Goal: Transaction & Acquisition: Purchase product/service

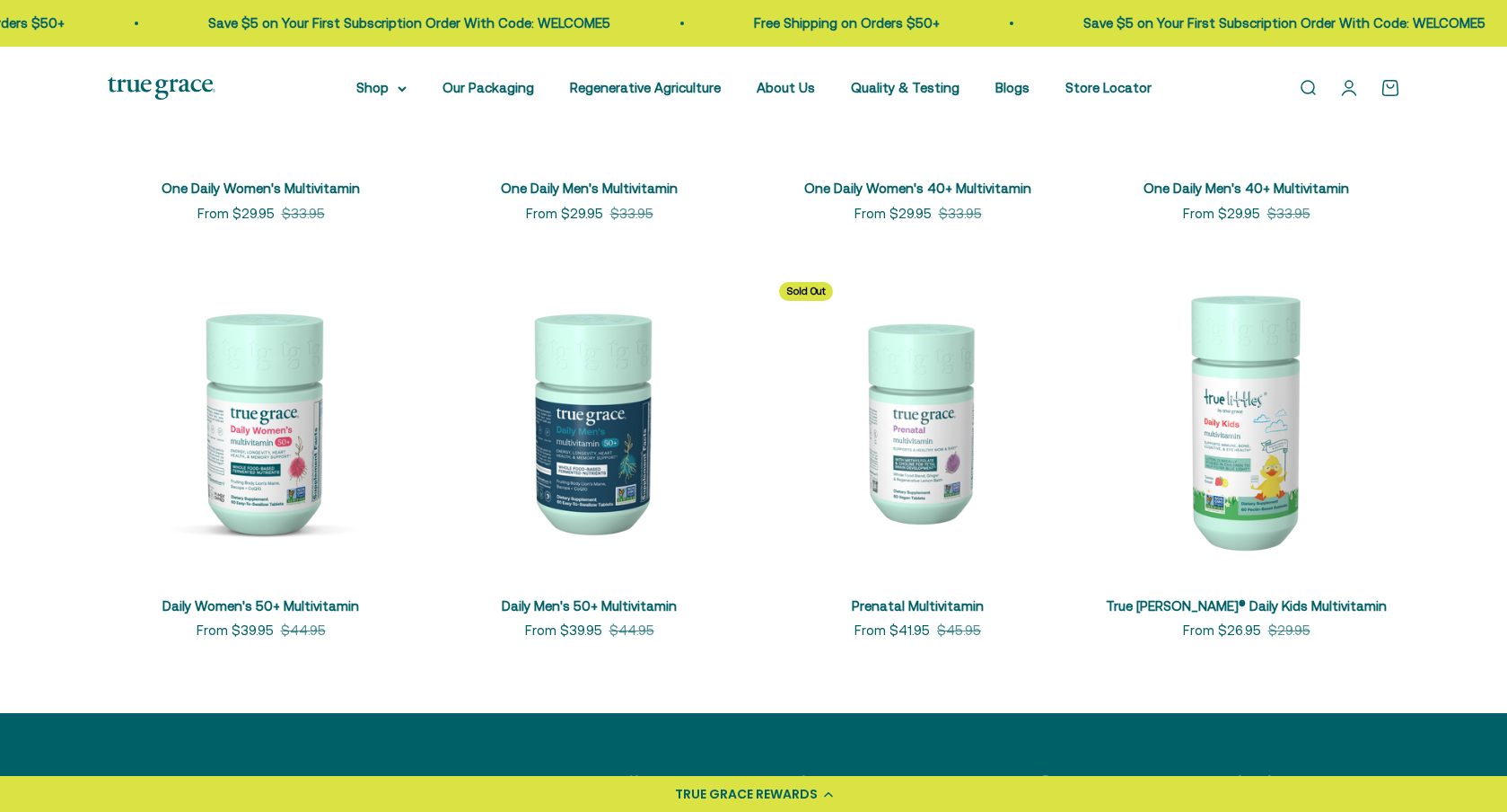
scroll to position [663, 0]
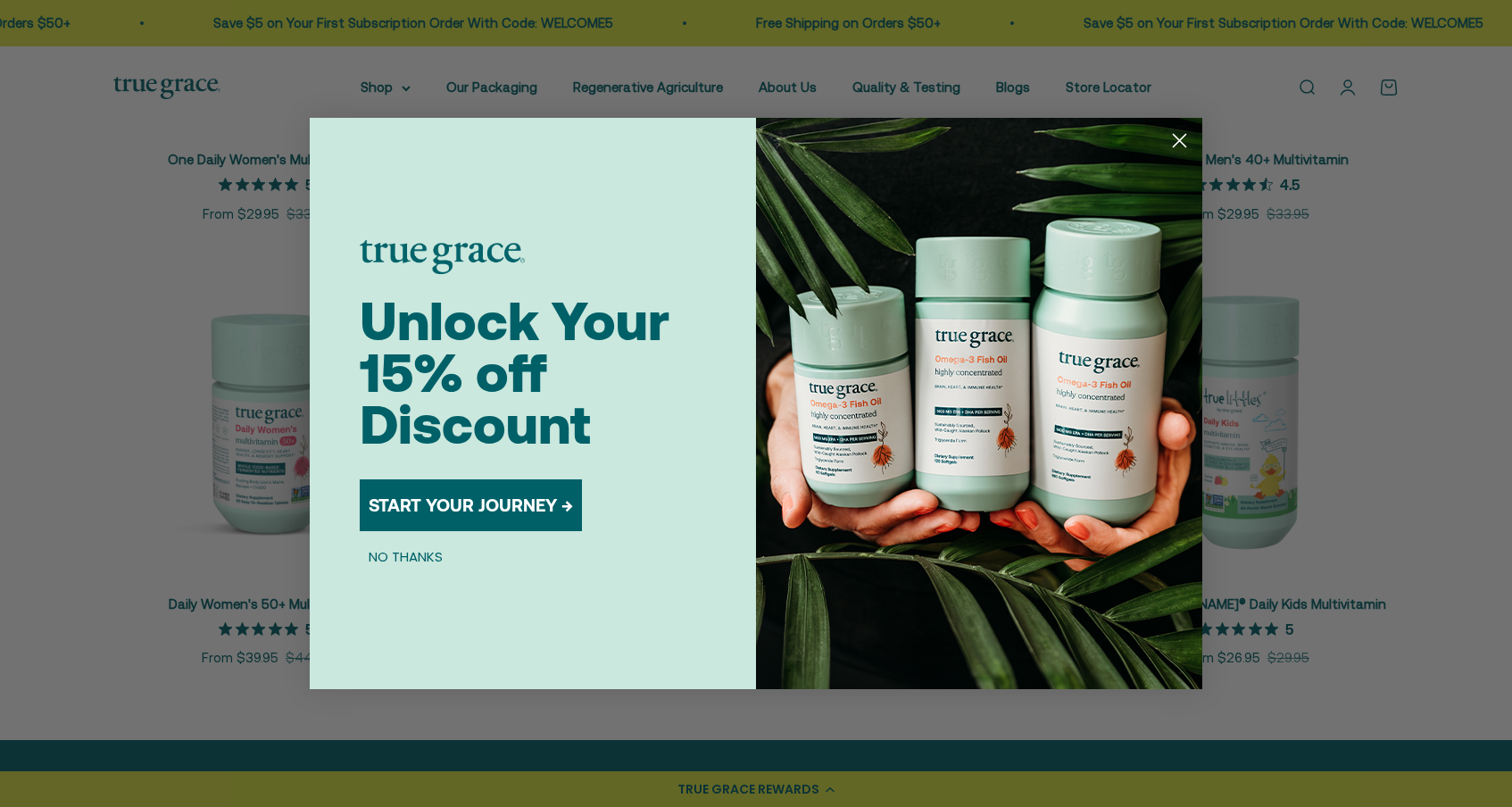
click at [1179, 136] on circle "Close dialog" at bounding box center [1179, 141] width 29 height 29
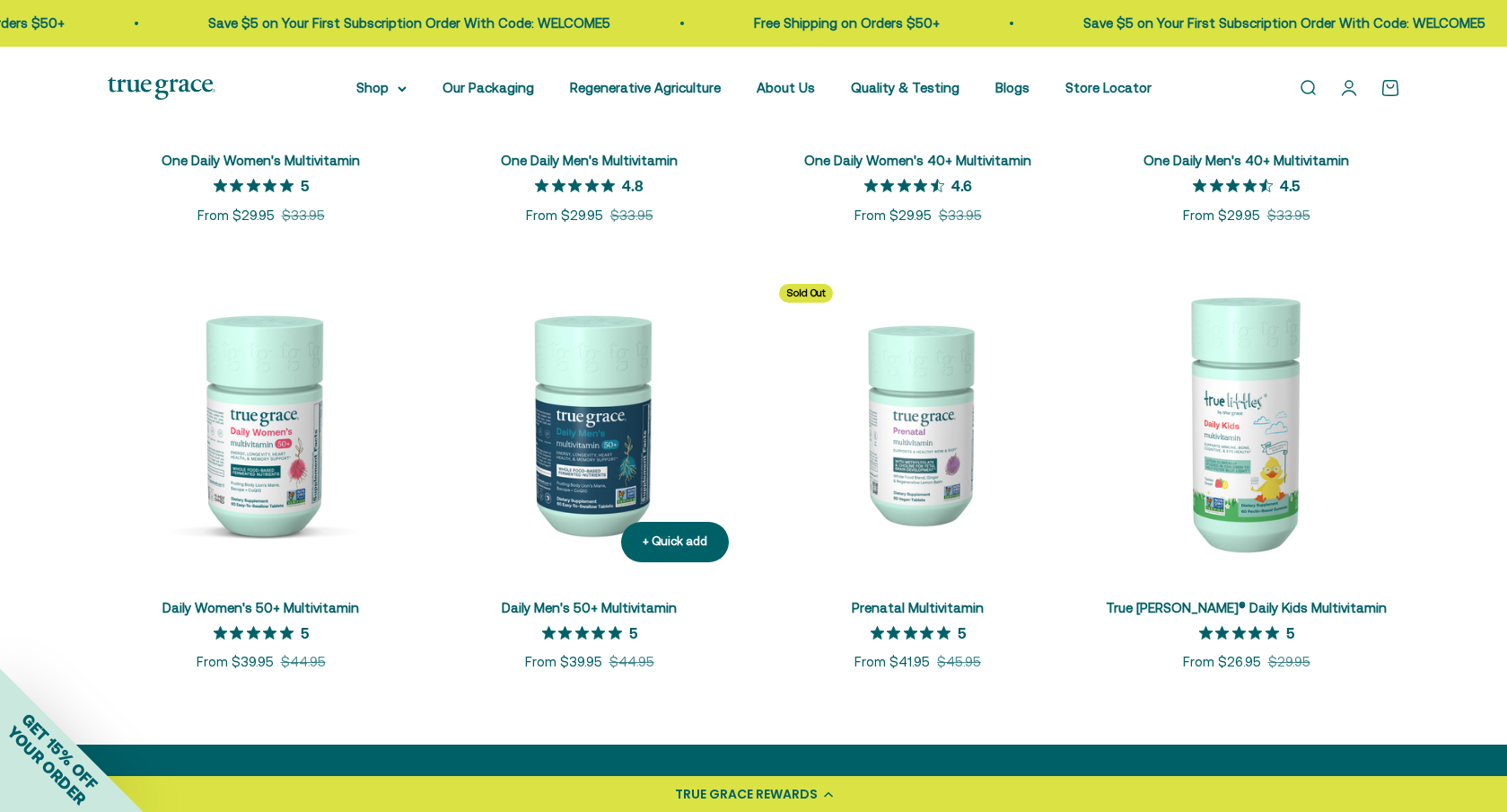
click at [643, 608] on link "Daily Men's 50+ Multivitamin" at bounding box center [590, 607] width 175 height 16
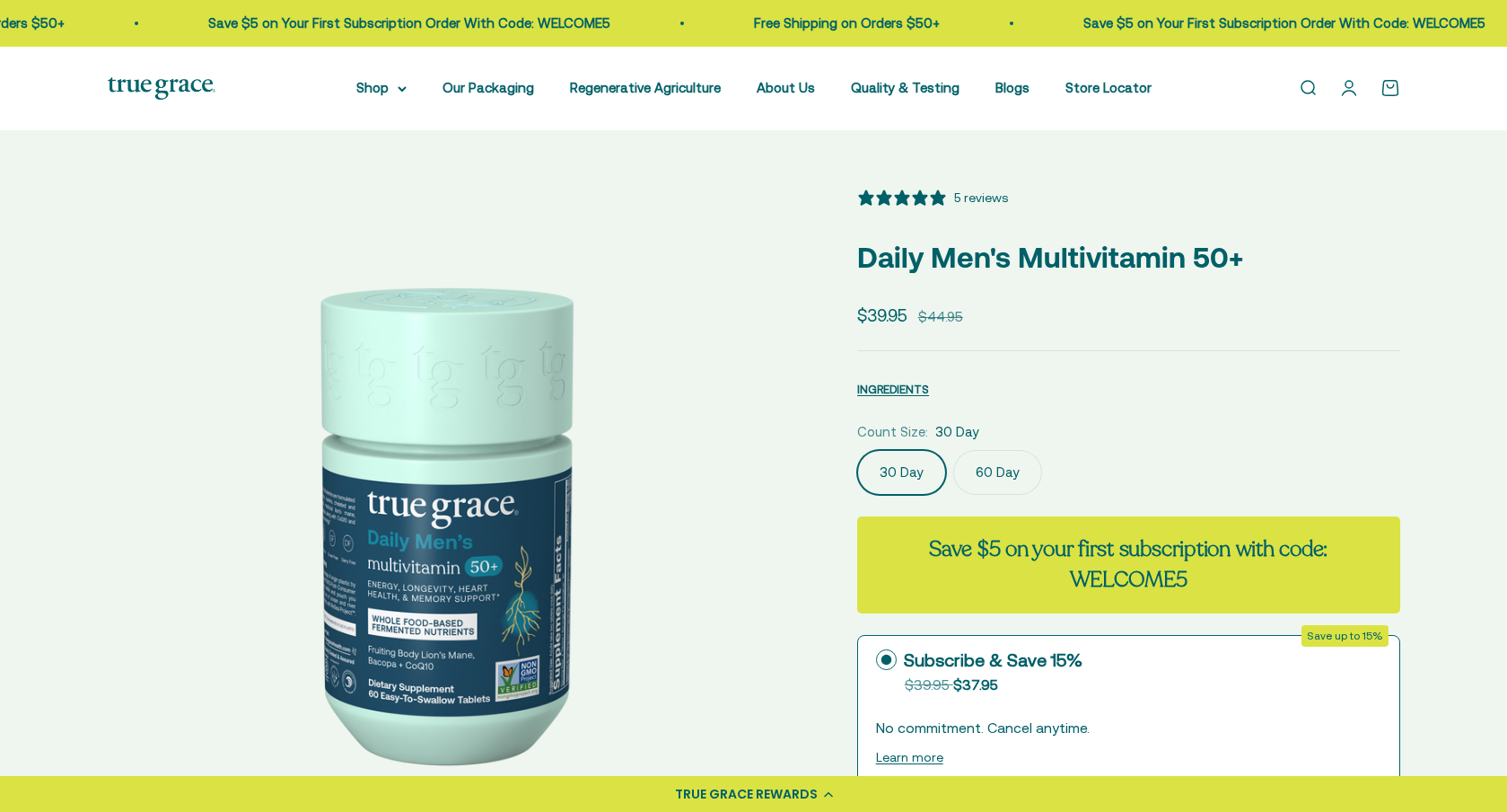
select select "3"
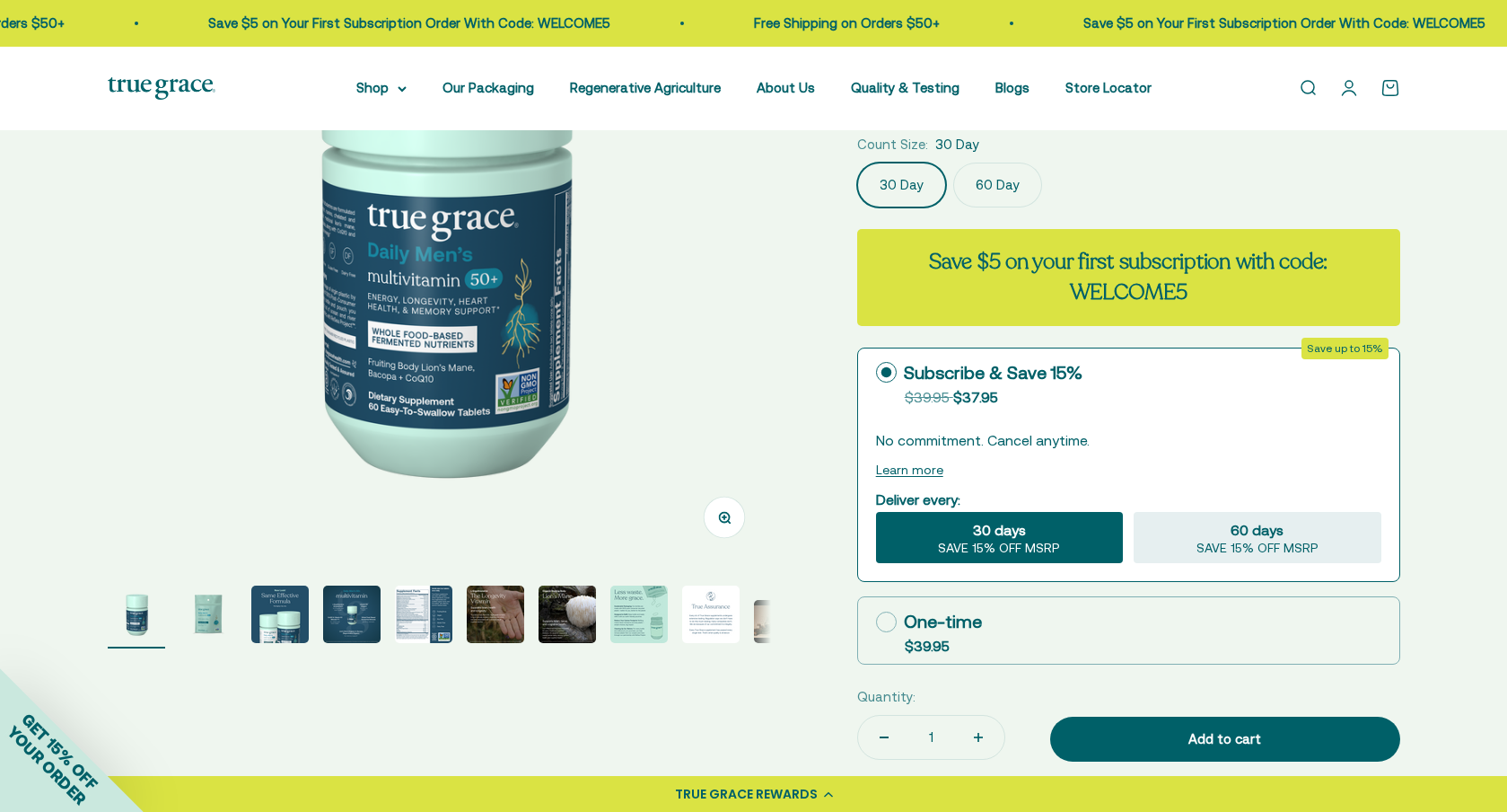
scroll to position [301, 0]
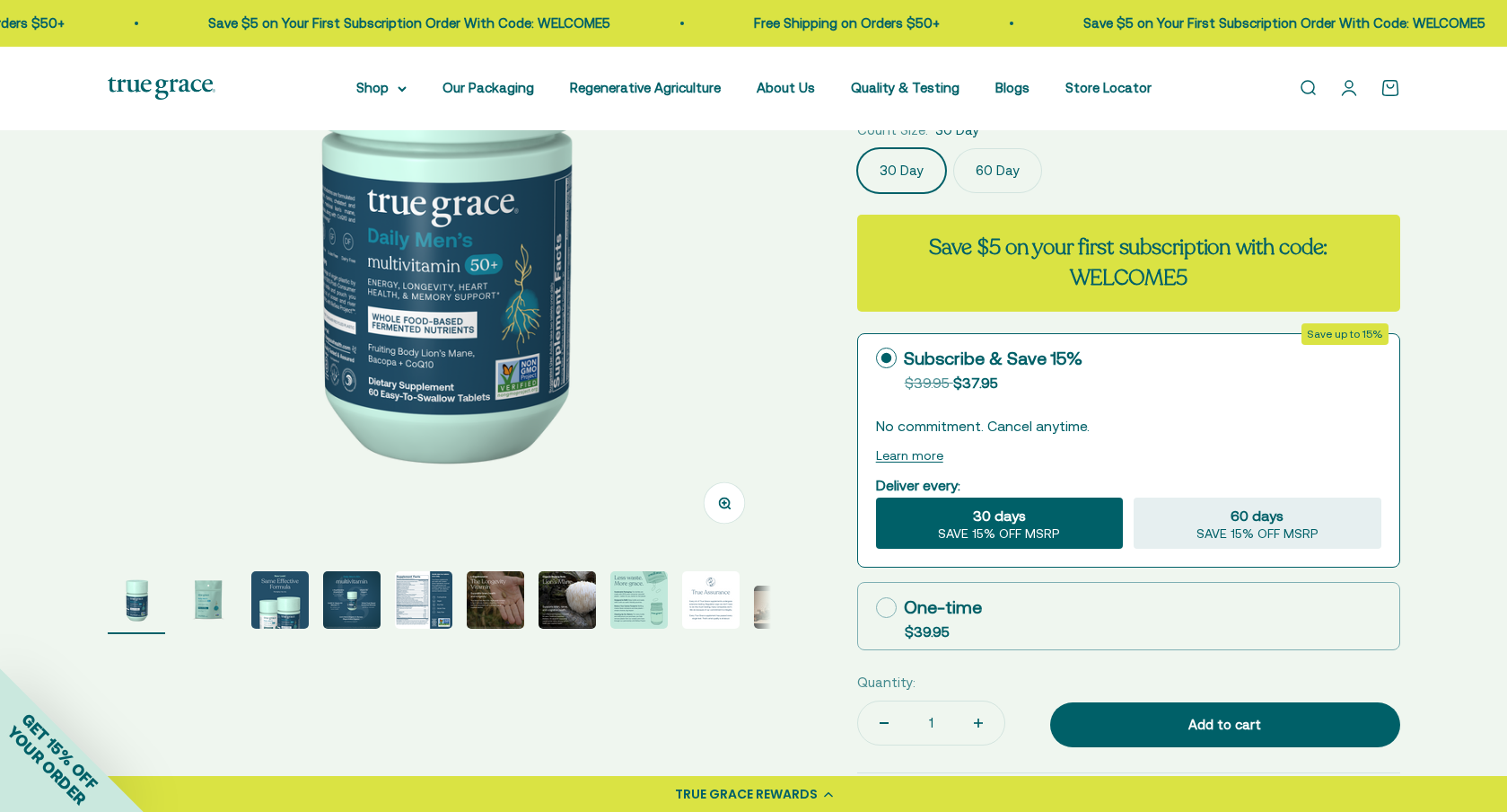
click at [299, 598] on img "Go to item 3" at bounding box center [280, 599] width 57 height 57
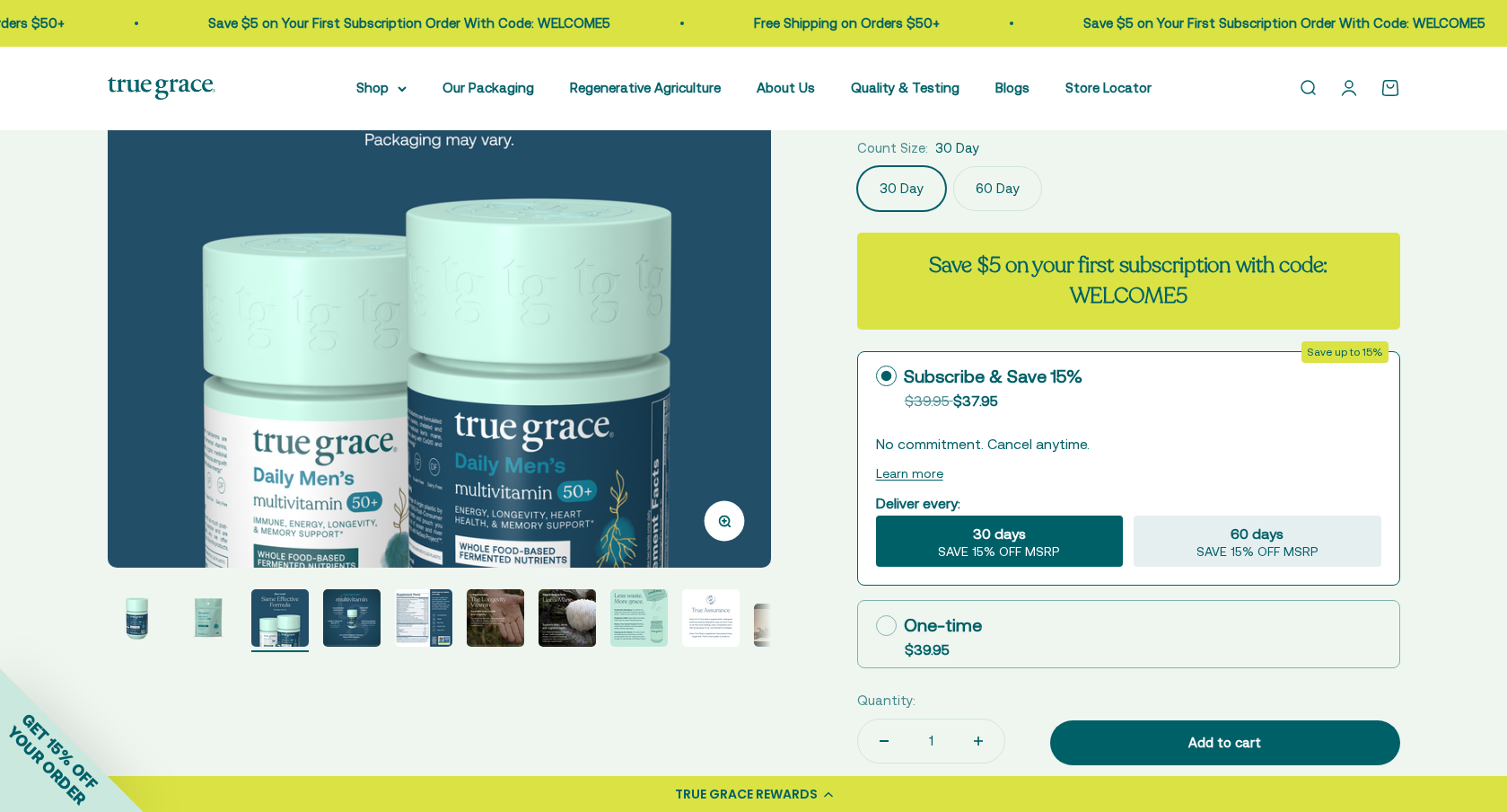
scroll to position [275, 0]
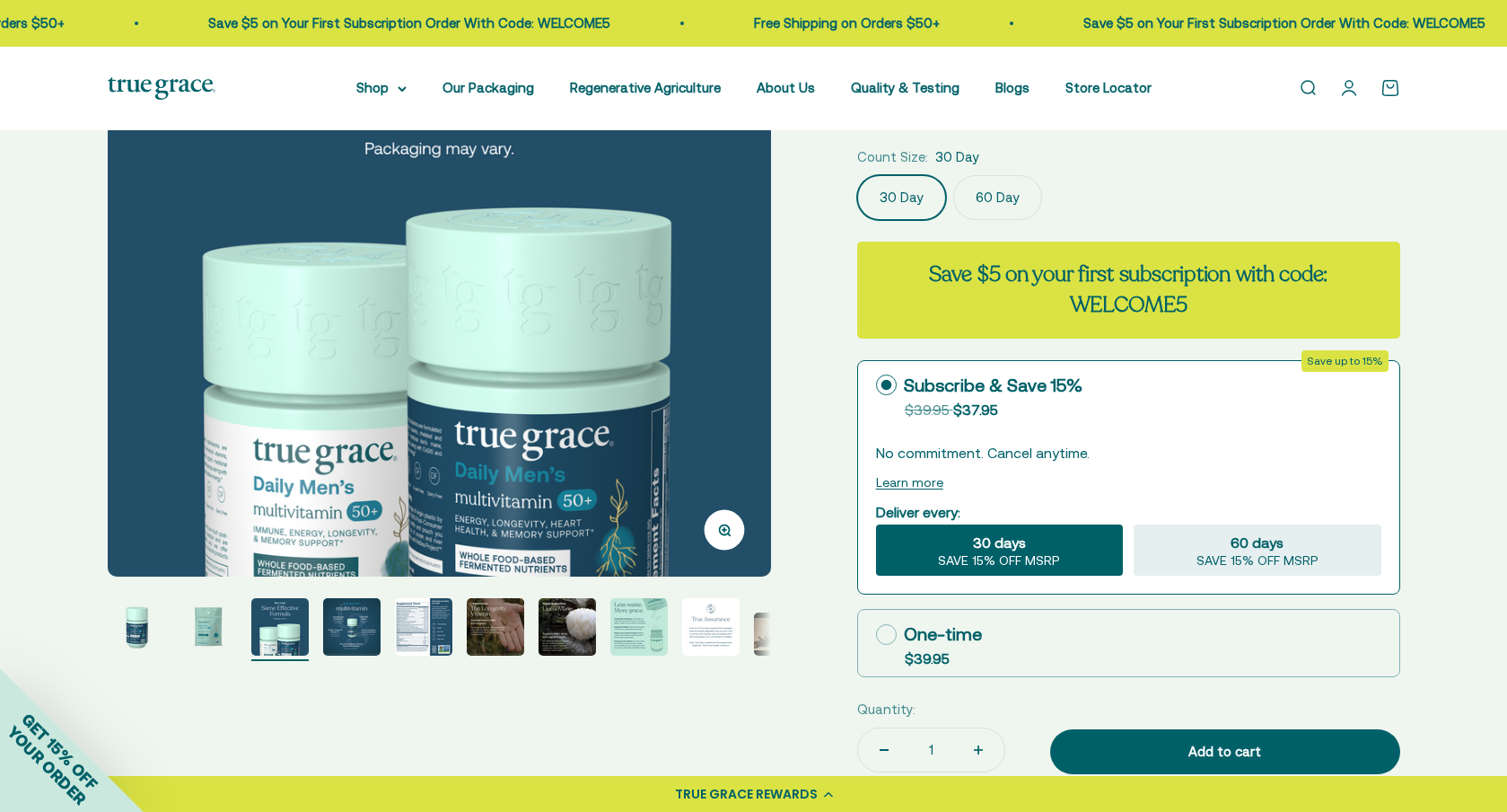
click at [352, 632] on img "Go to item 4" at bounding box center [351, 626] width 57 height 57
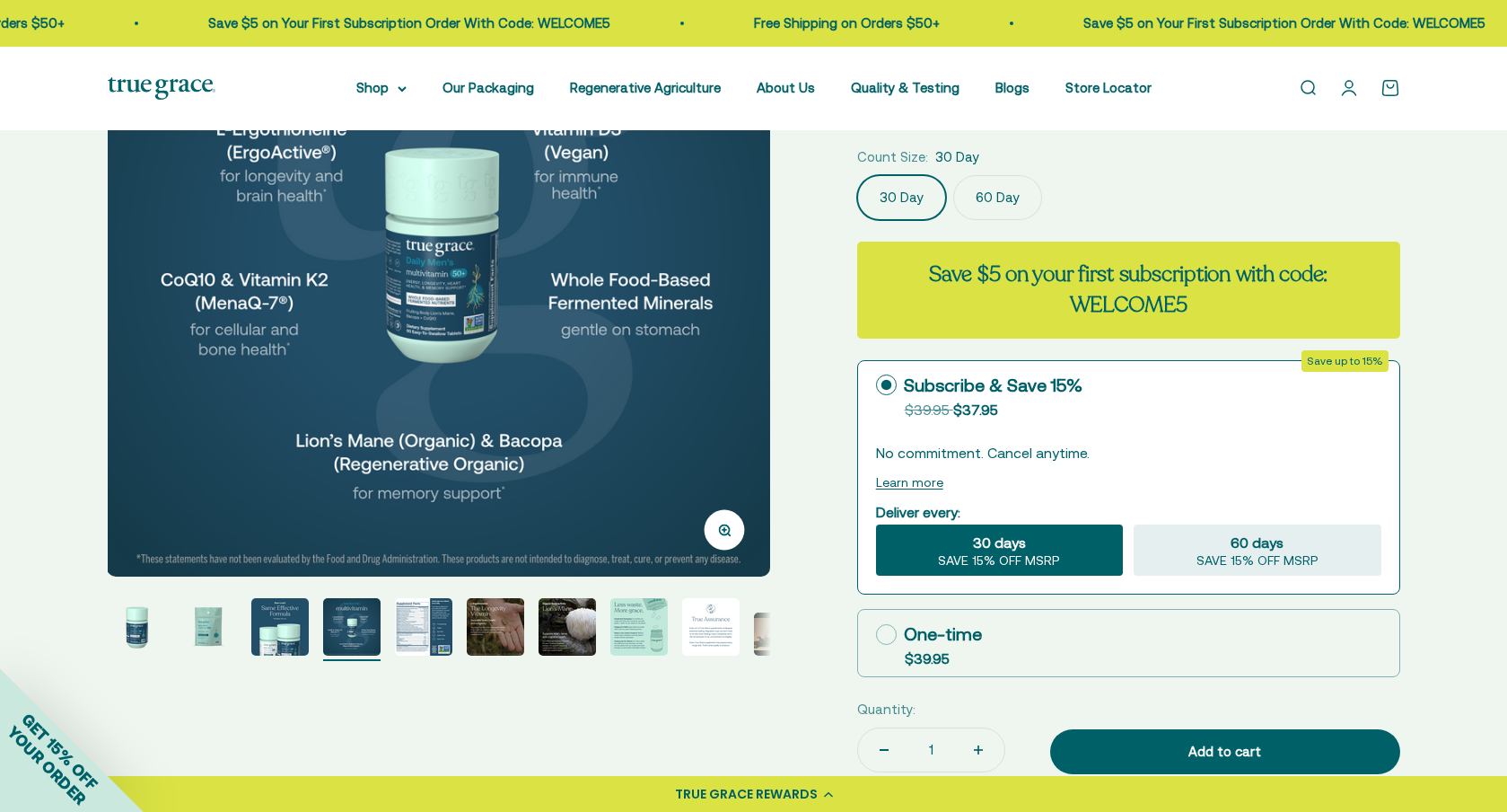
click at [424, 633] on img "Go to item 5" at bounding box center [423, 626] width 57 height 57
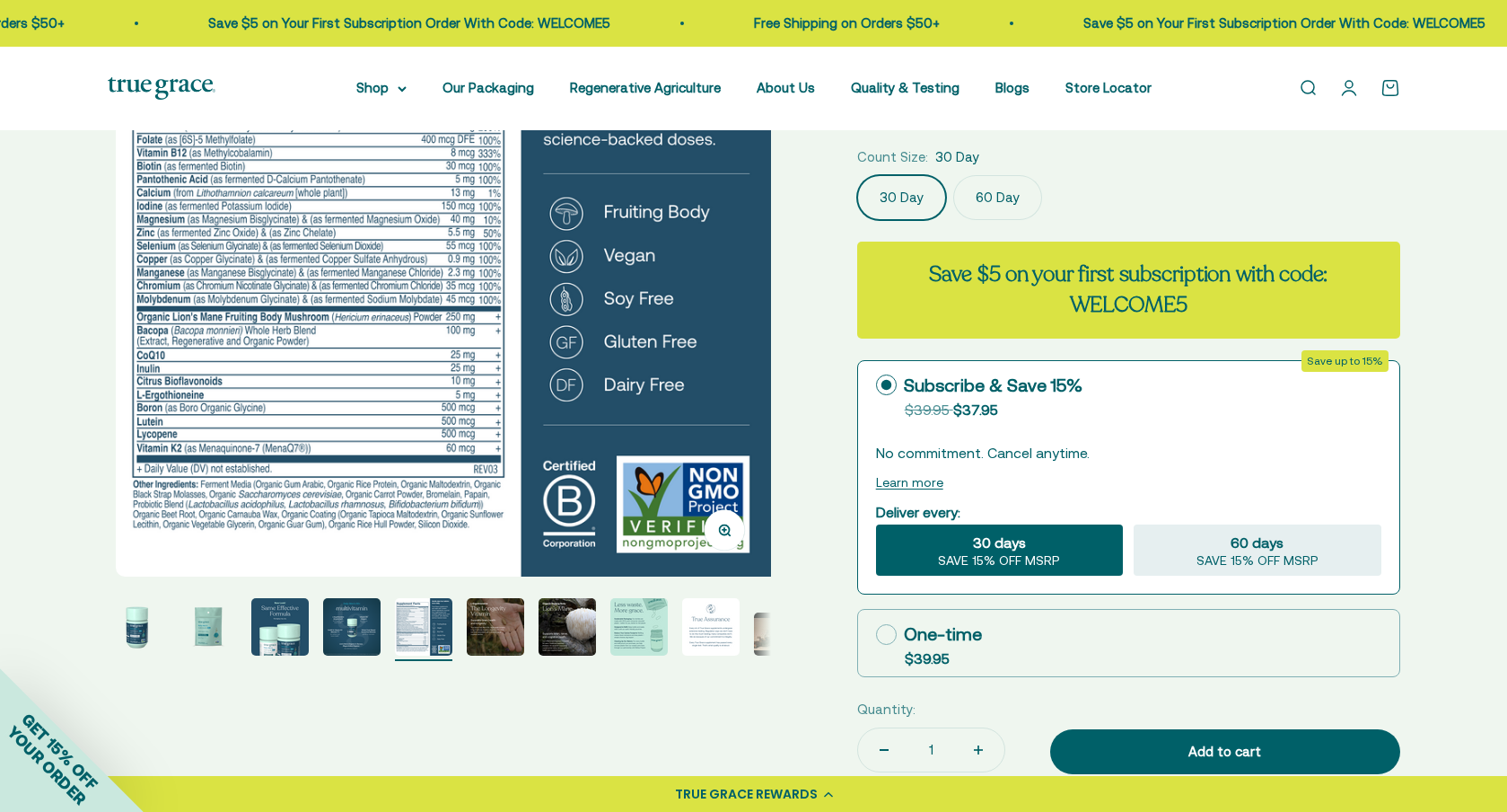
scroll to position [0, 2741]
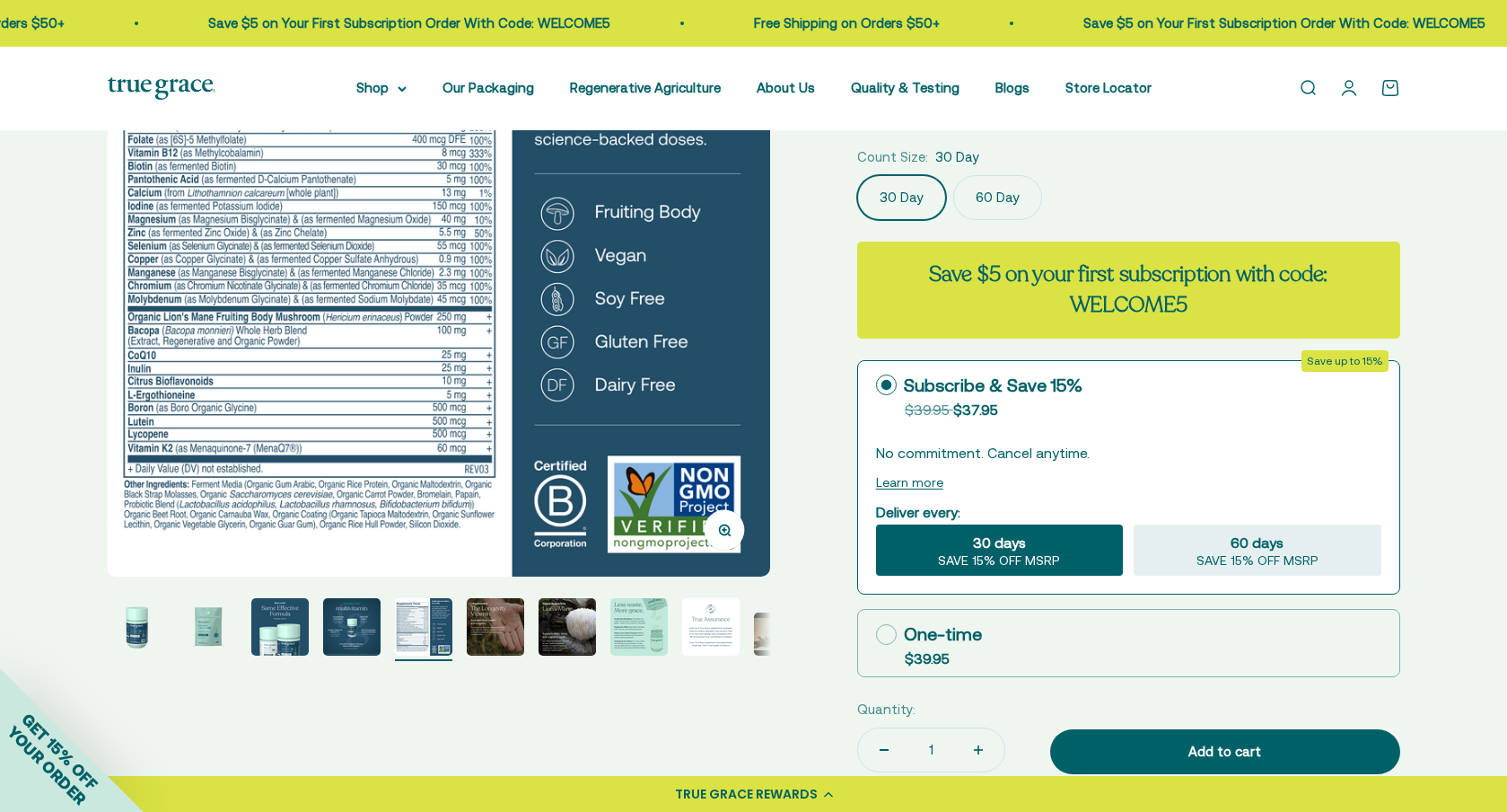
click at [492, 635] on img "Go to item 6" at bounding box center [495, 626] width 57 height 57
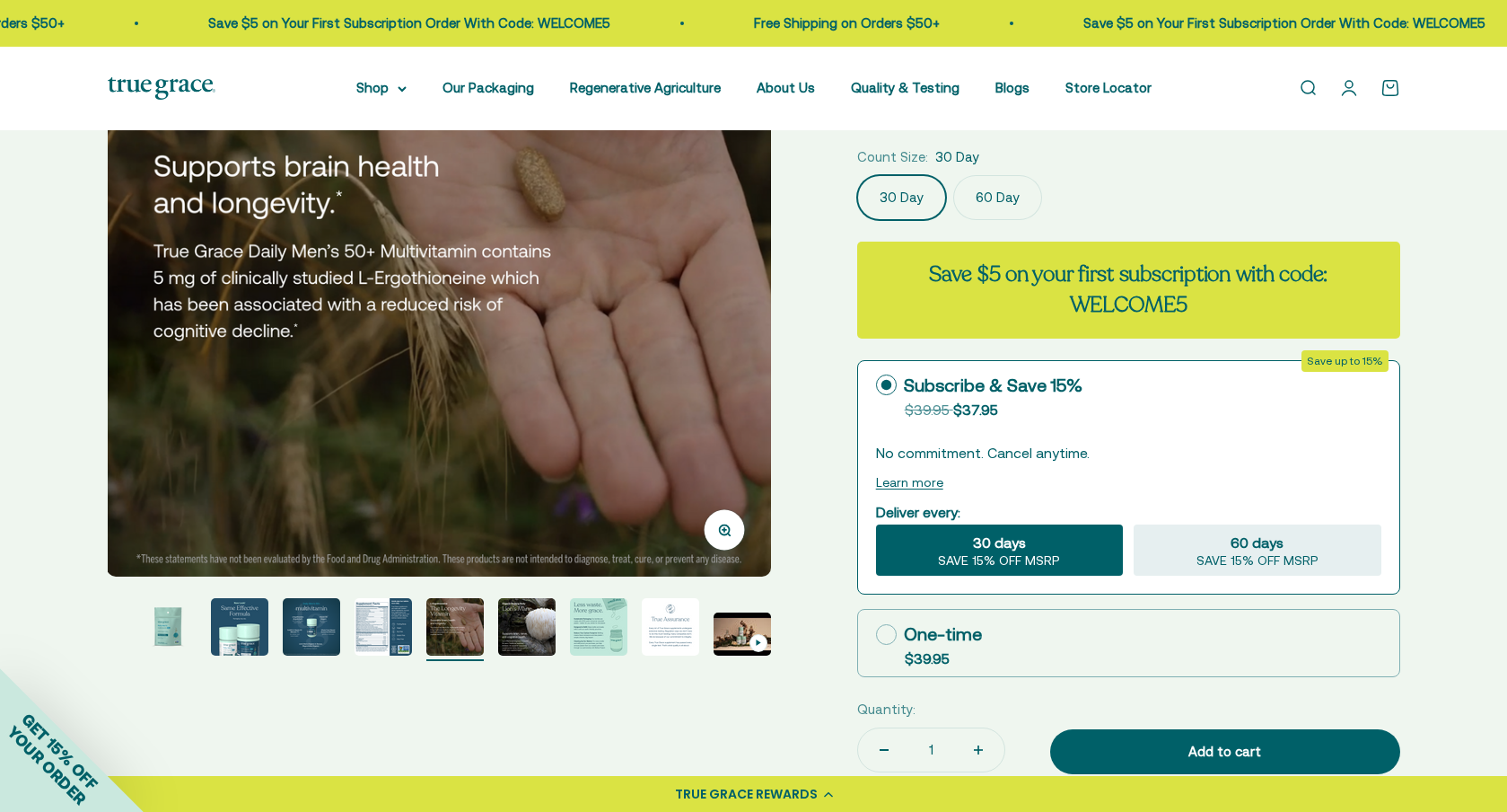
click at [532, 626] on img "Go to item 7" at bounding box center [527, 626] width 57 height 57
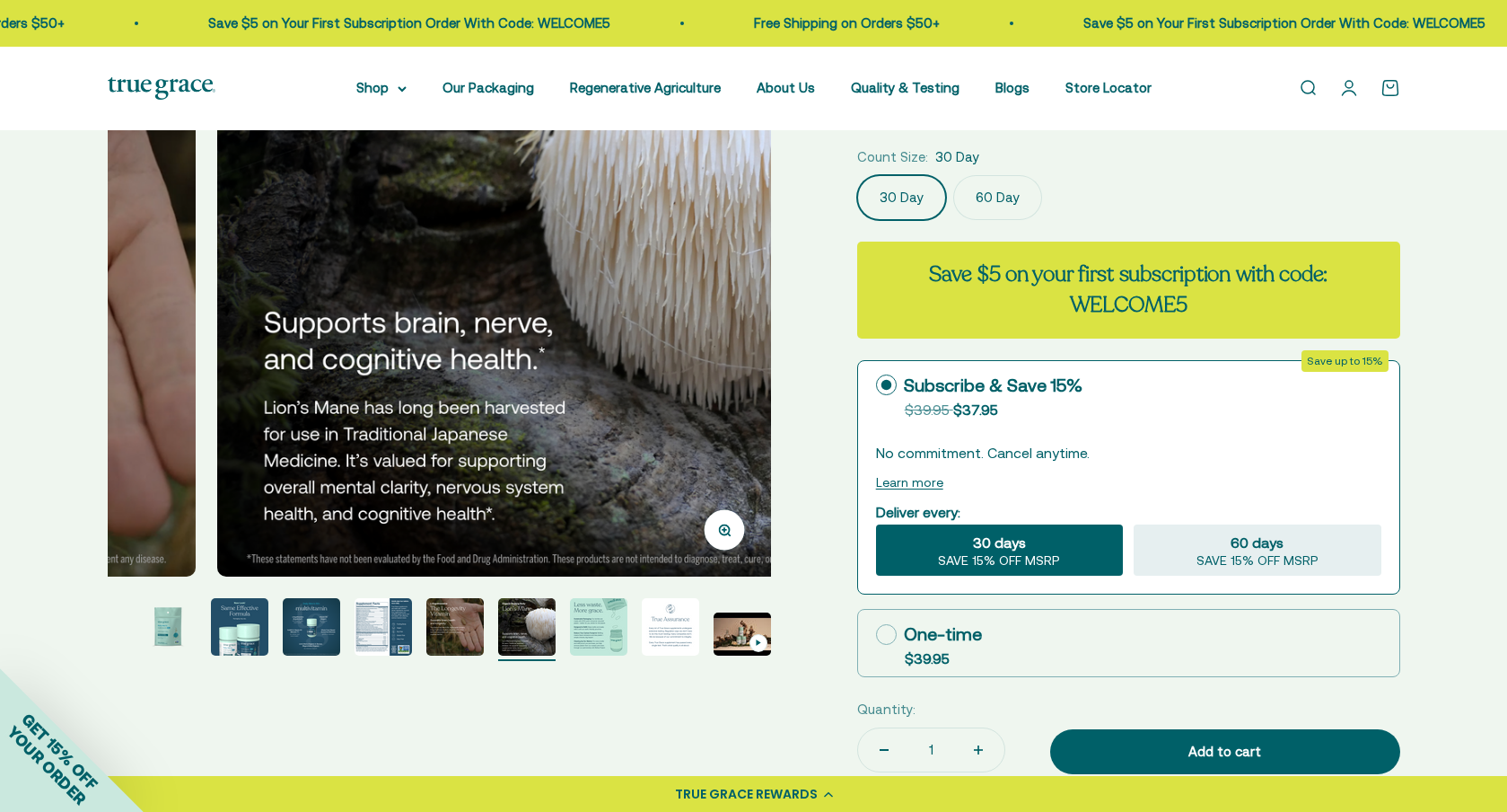
scroll to position [0, 4111]
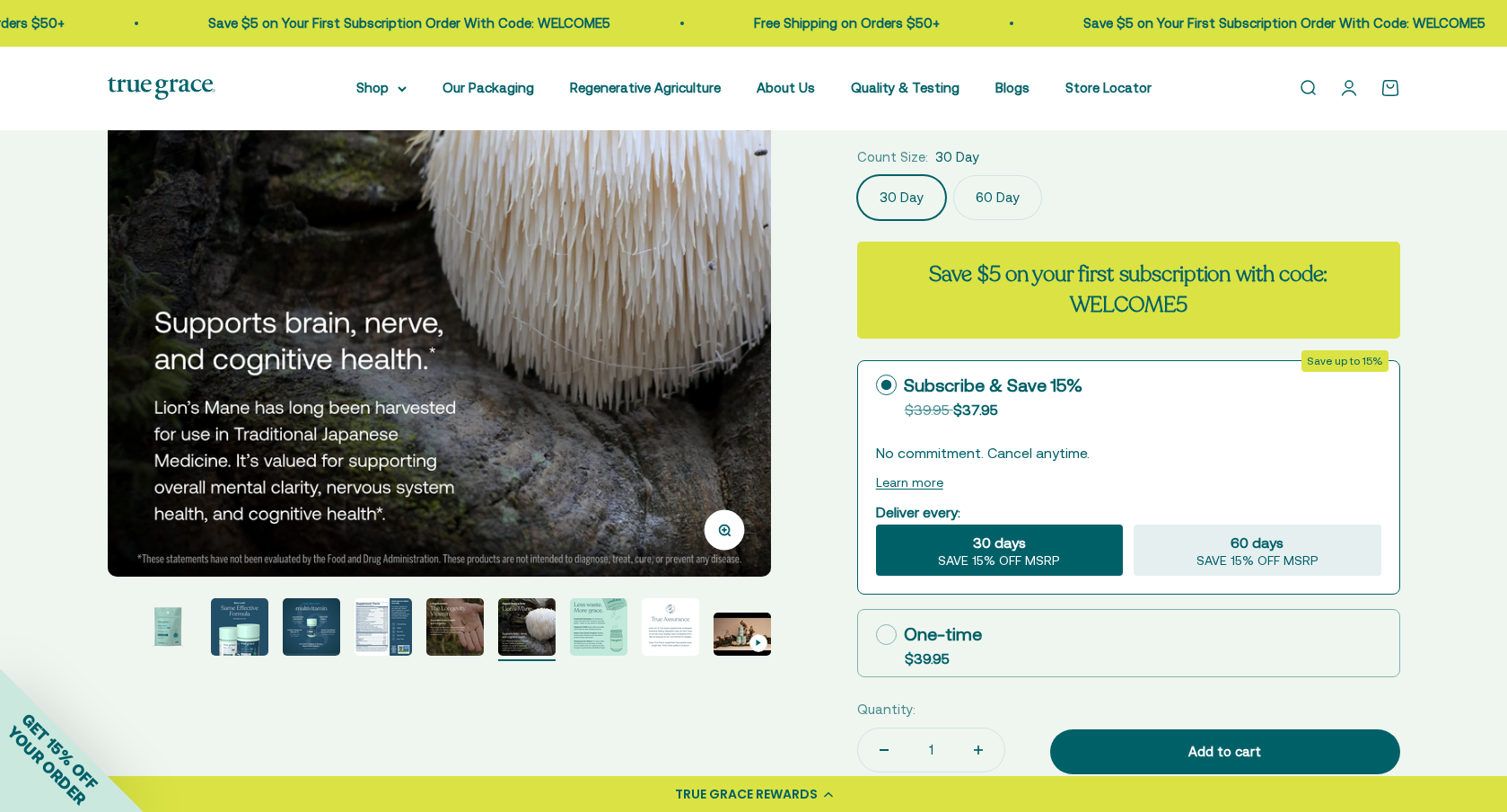
click at [599, 634] on img "Go to item 8" at bounding box center [598, 626] width 57 height 57
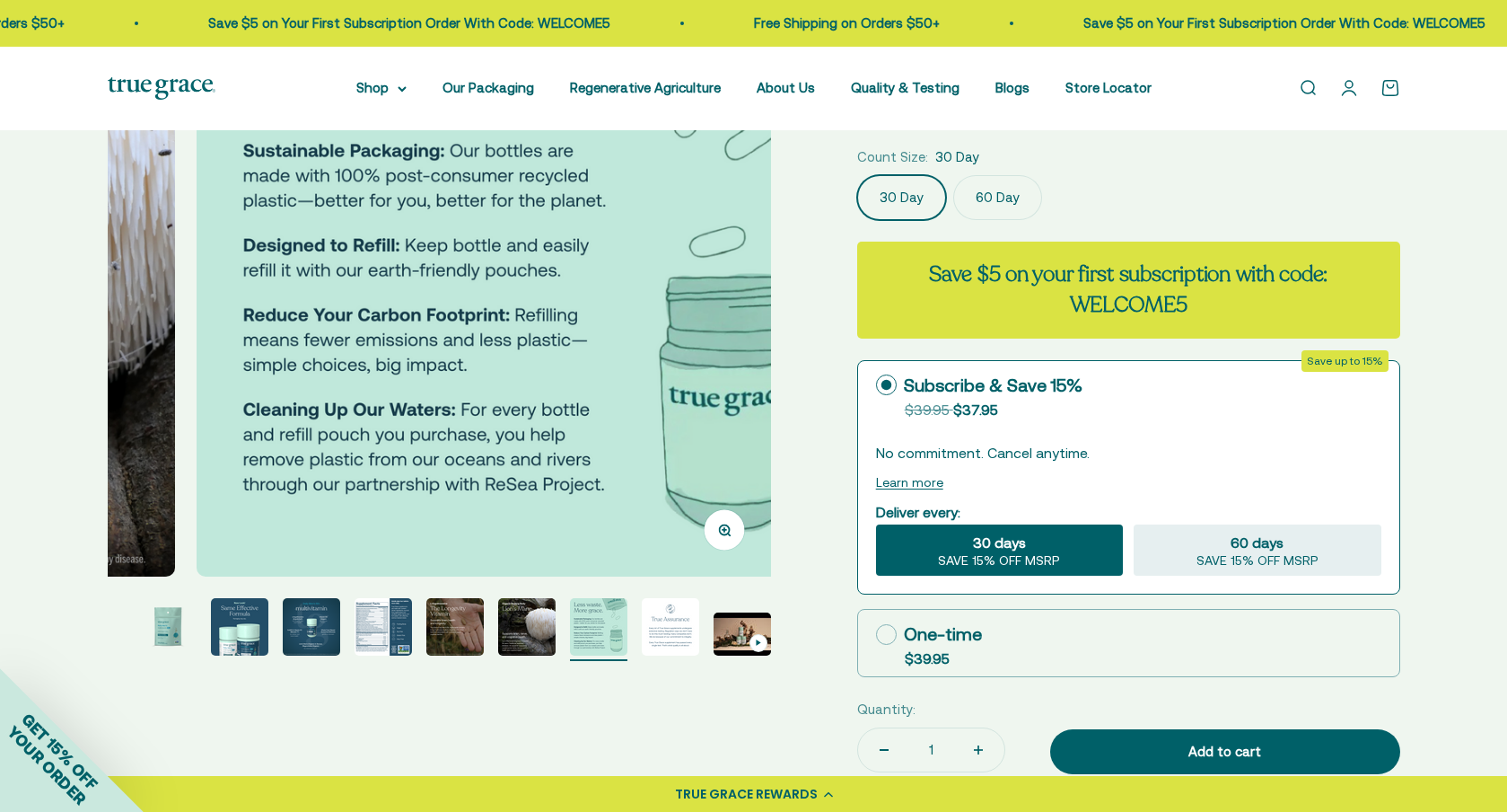
scroll to position [0, 4796]
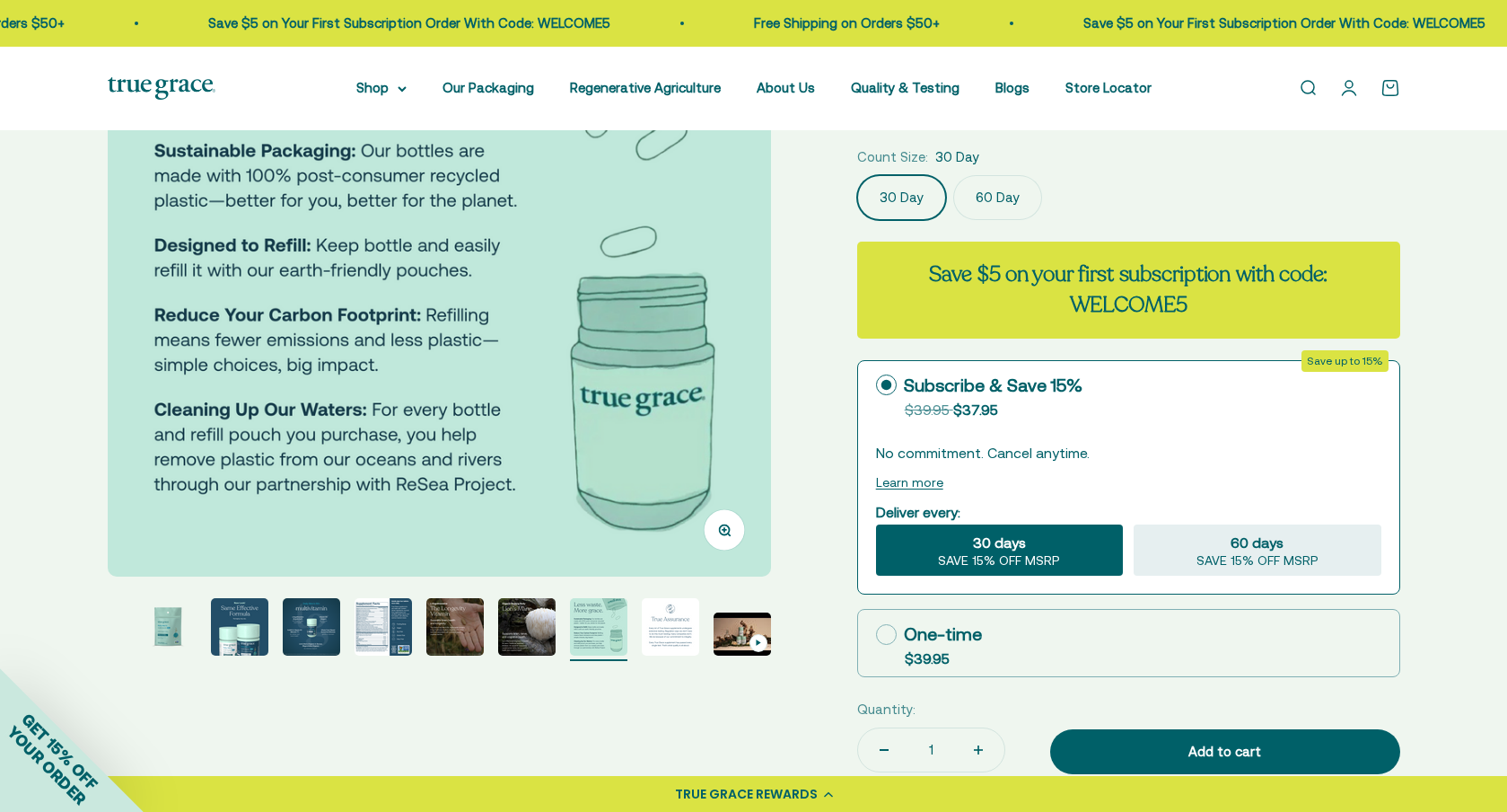
click at [678, 641] on img "Go to item 9" at bounding box center [670, 626] width 57 height 57
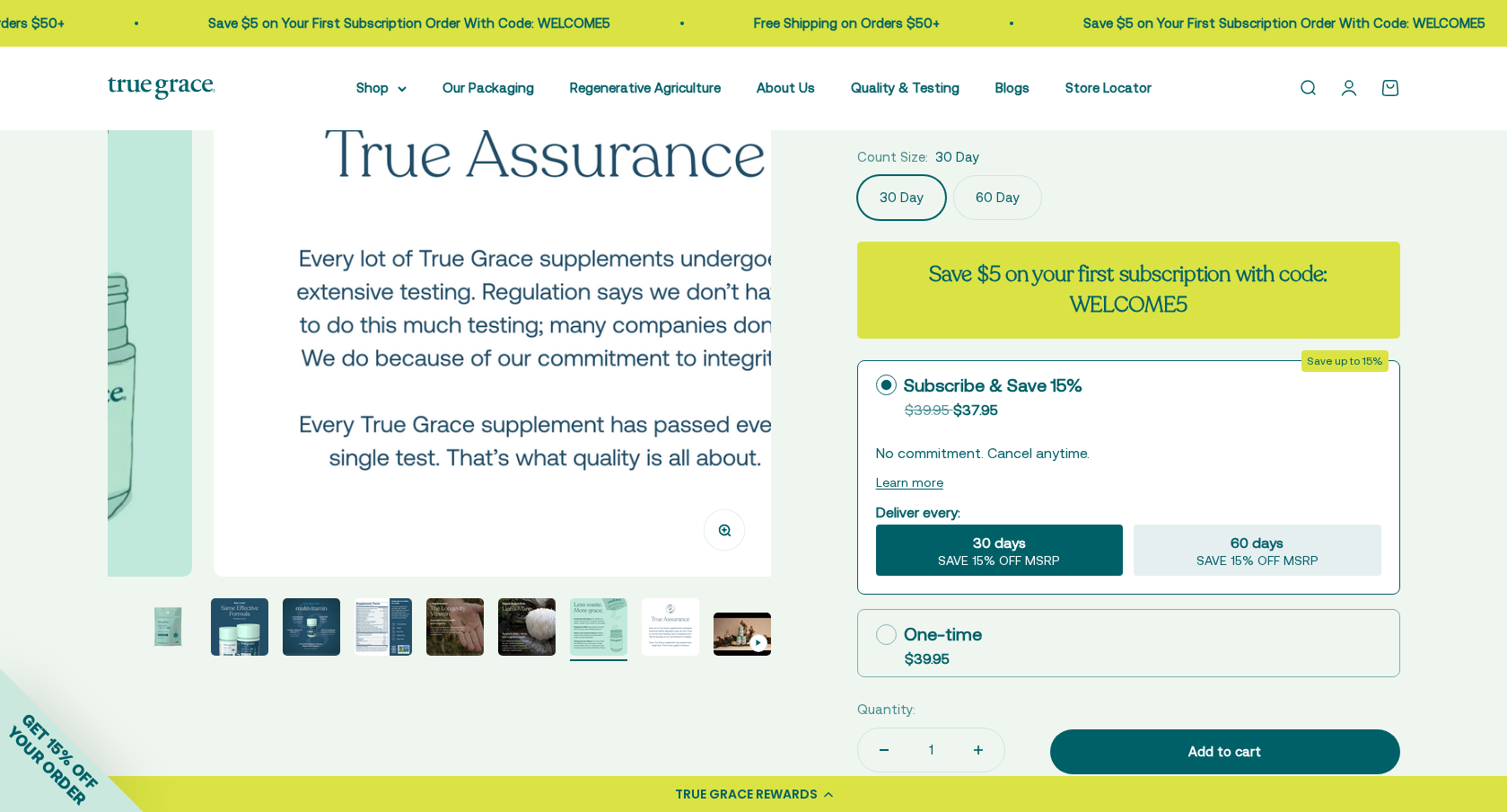
scroll to position [0, 5482]
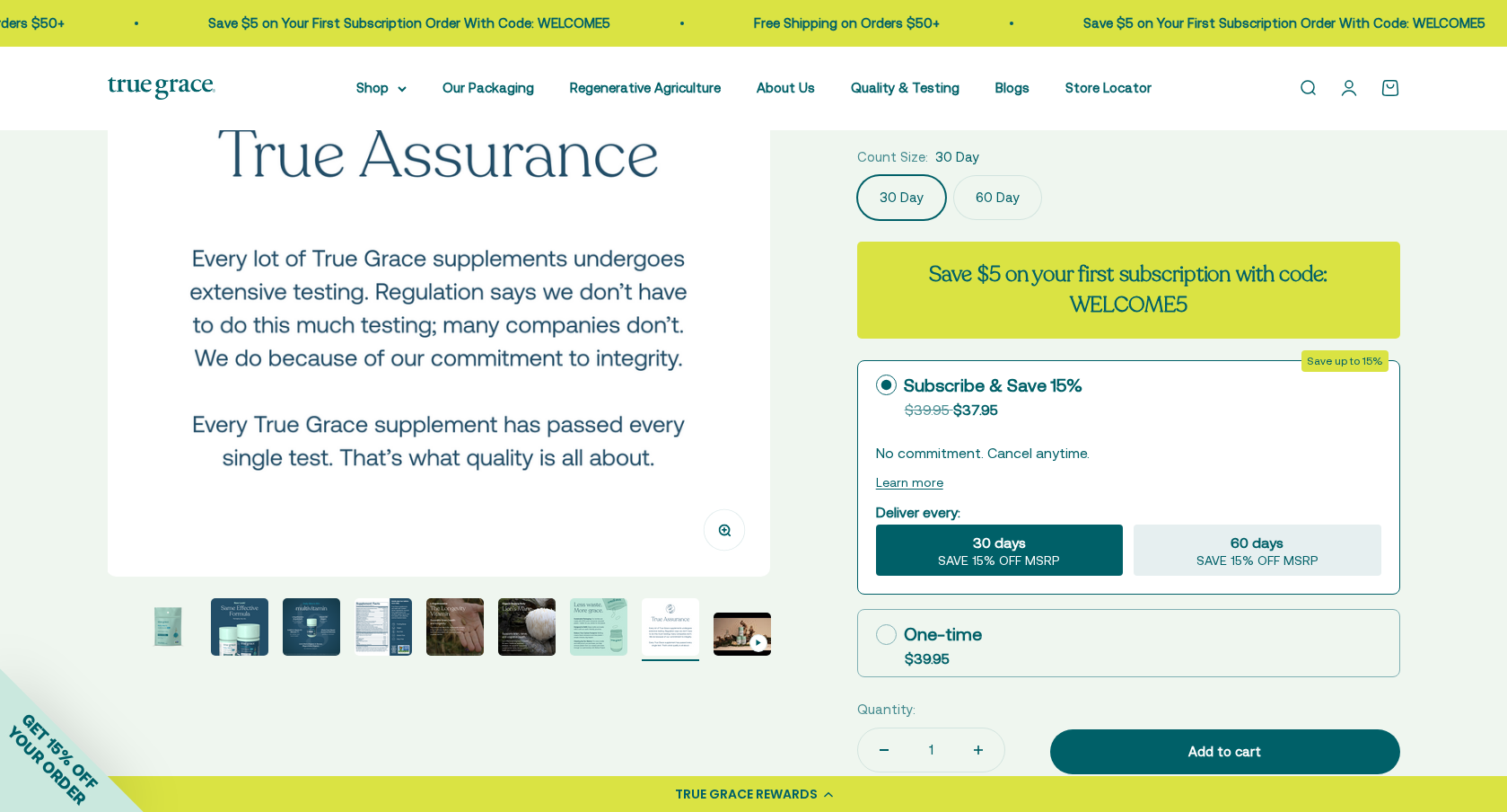
click at [747, 635] on img "Go to item 10" at bounding box center [742, 634] width 57 height 43
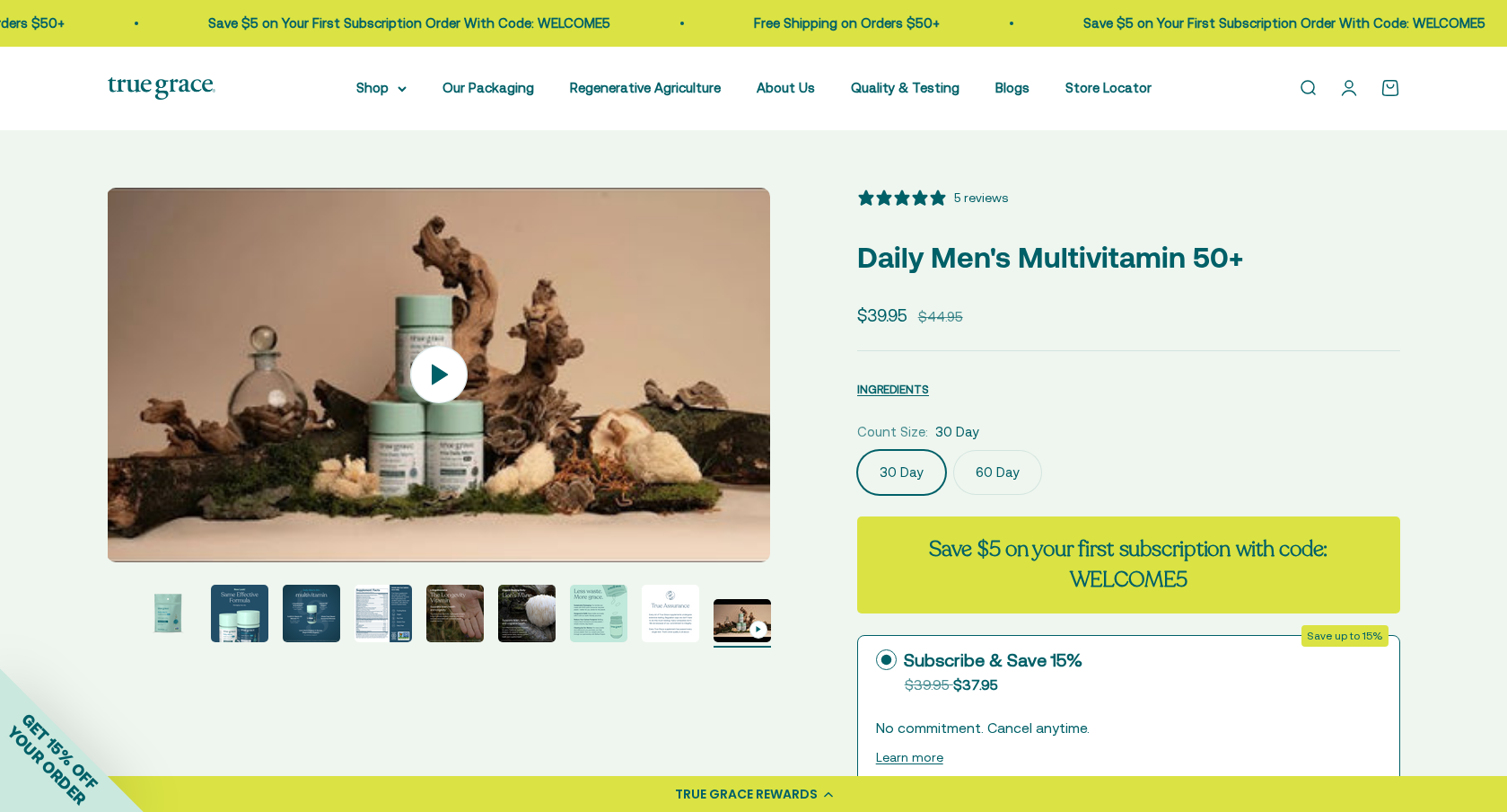
scroll to position [0, 0]
click at [441, 366] on icon at bounding box center [439, 374] width 63 height 63
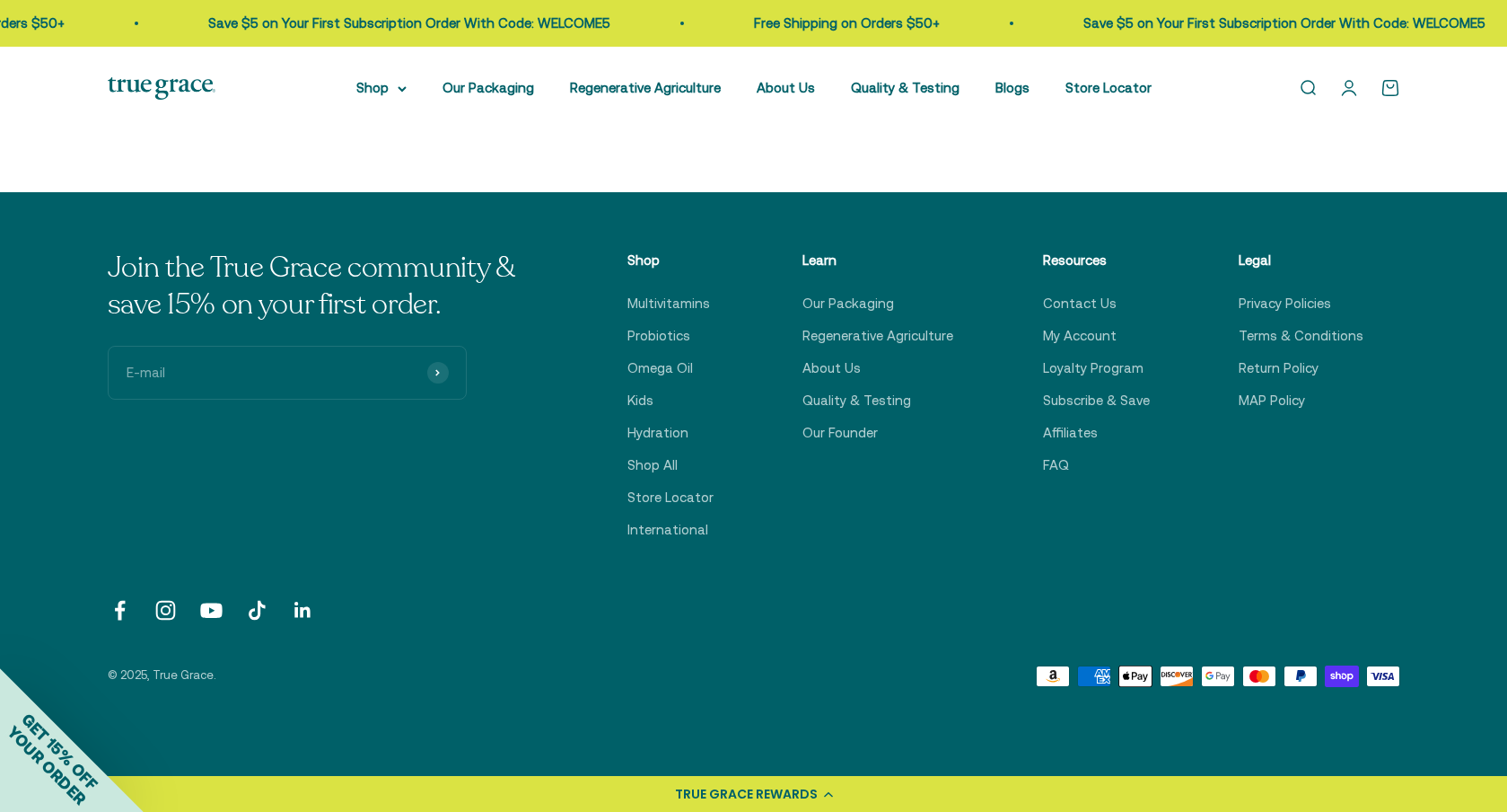
scroll to position [5766, 0]
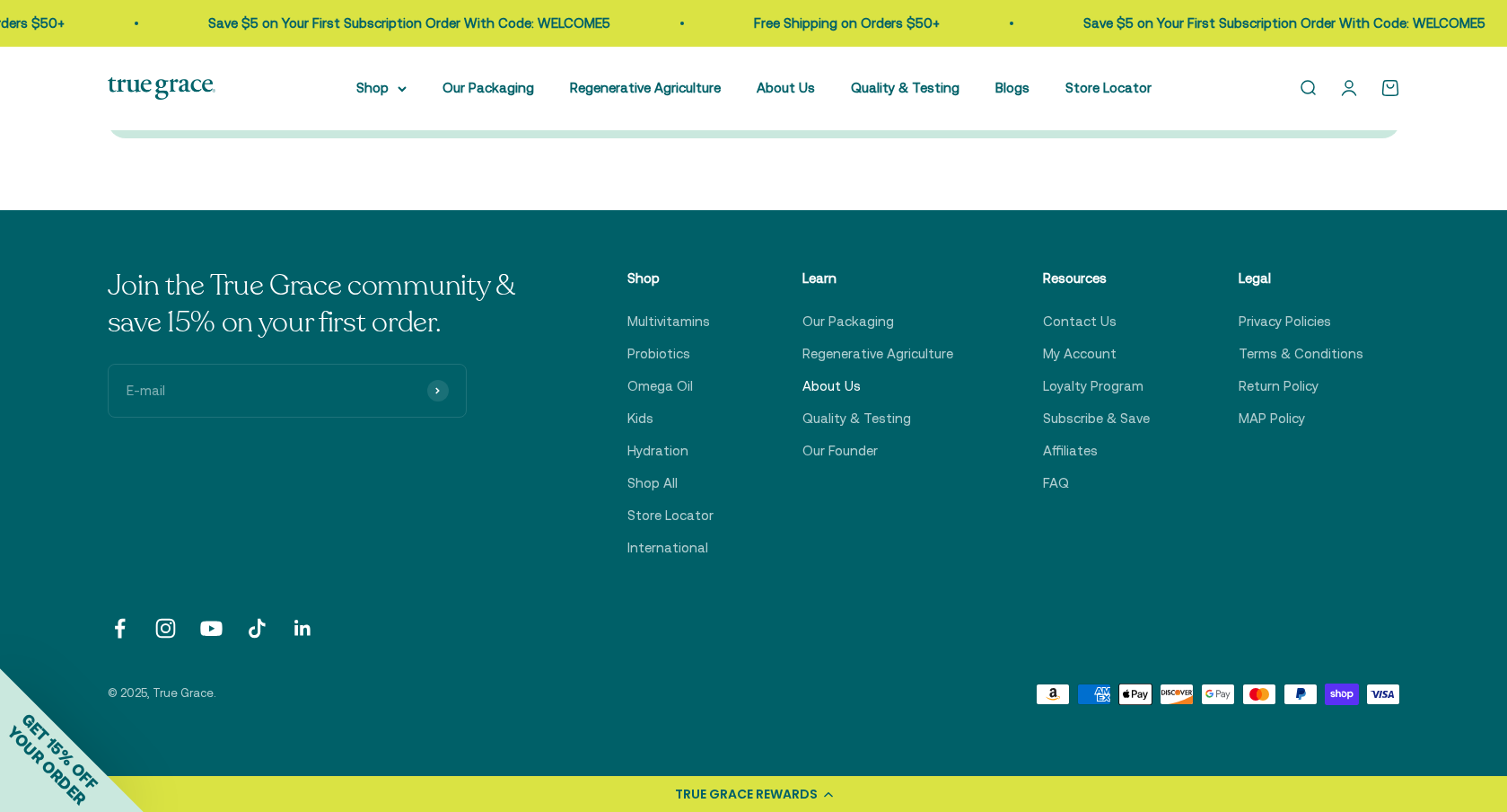
click at [846, 375] on link "About Us" at bounding box center [831, 386] width 58 height 22
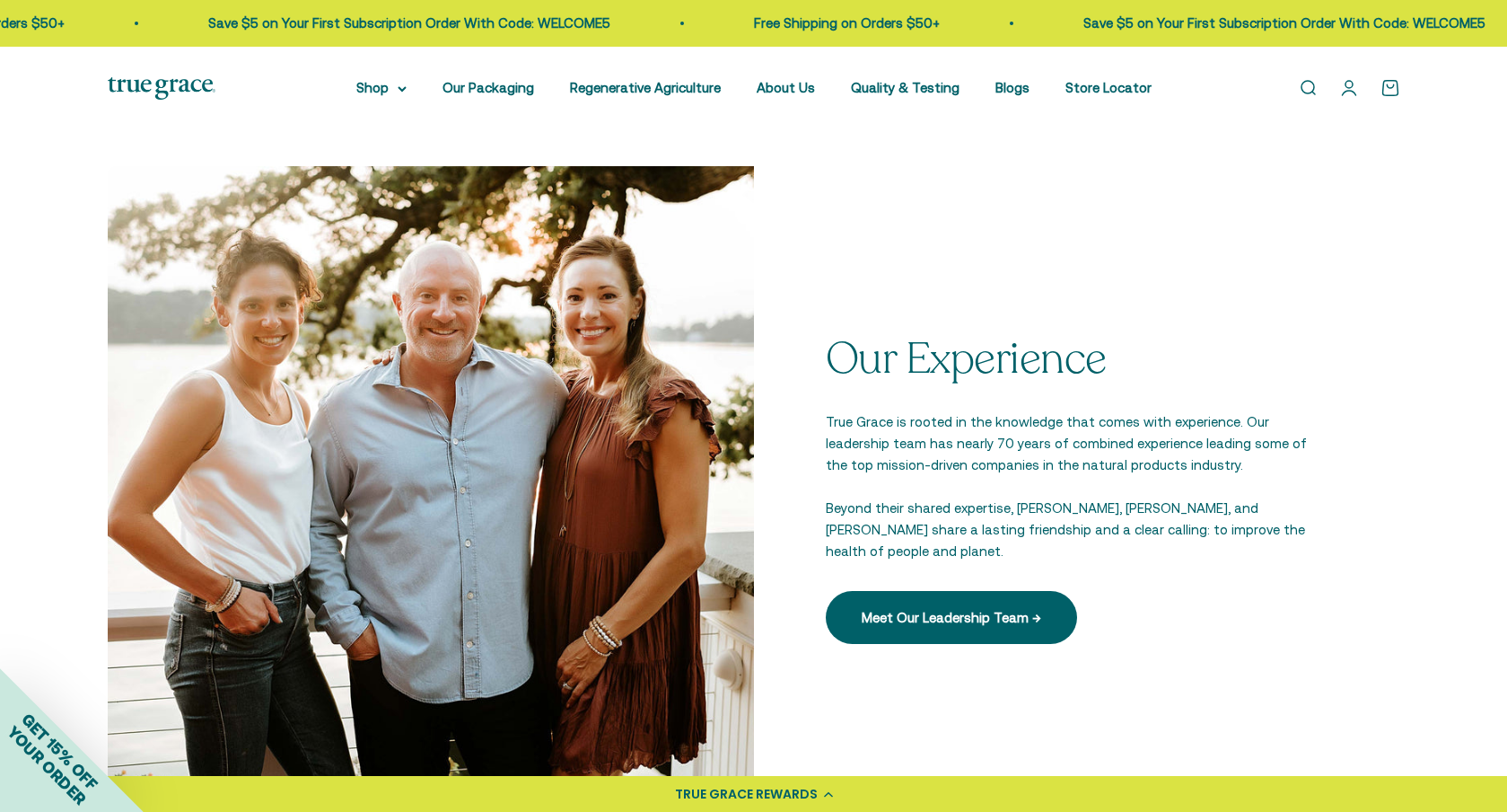
scroll to position [2437, 0]
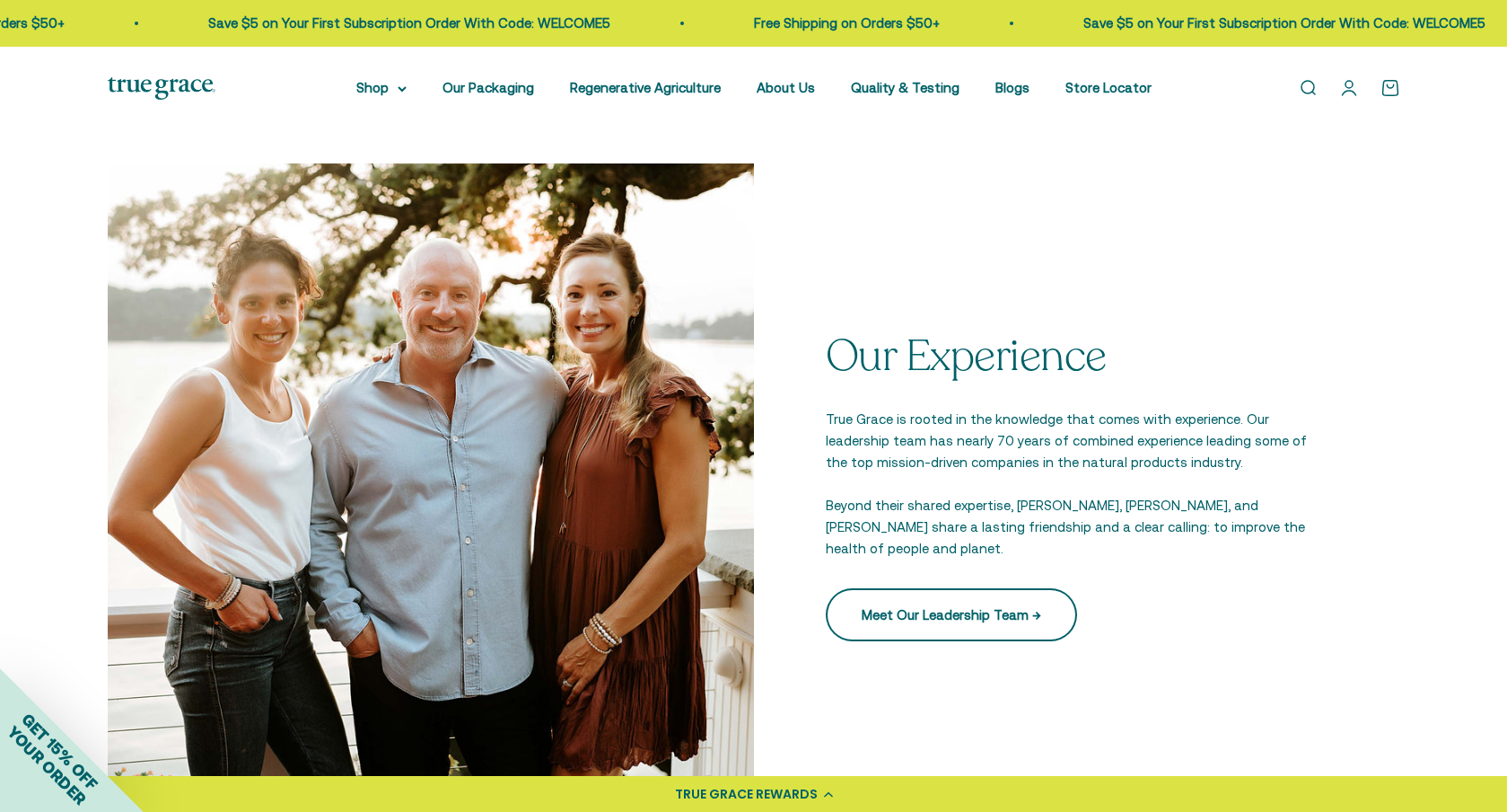
click at [984, 596] on link "Meet Our Leadership Team →" at bounding box center [951, 613] width 251 height 52
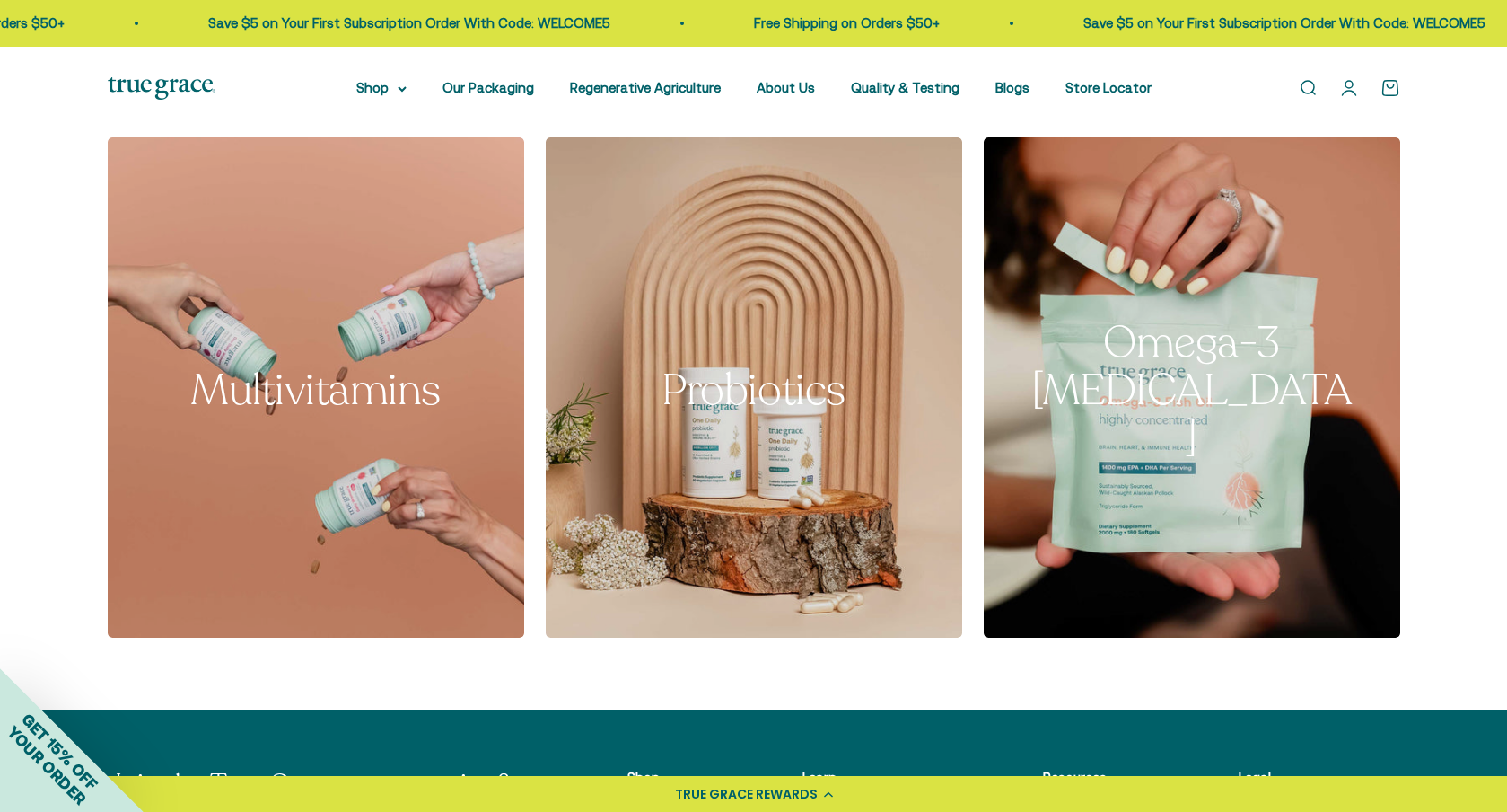
scroll to position [3089, 0]
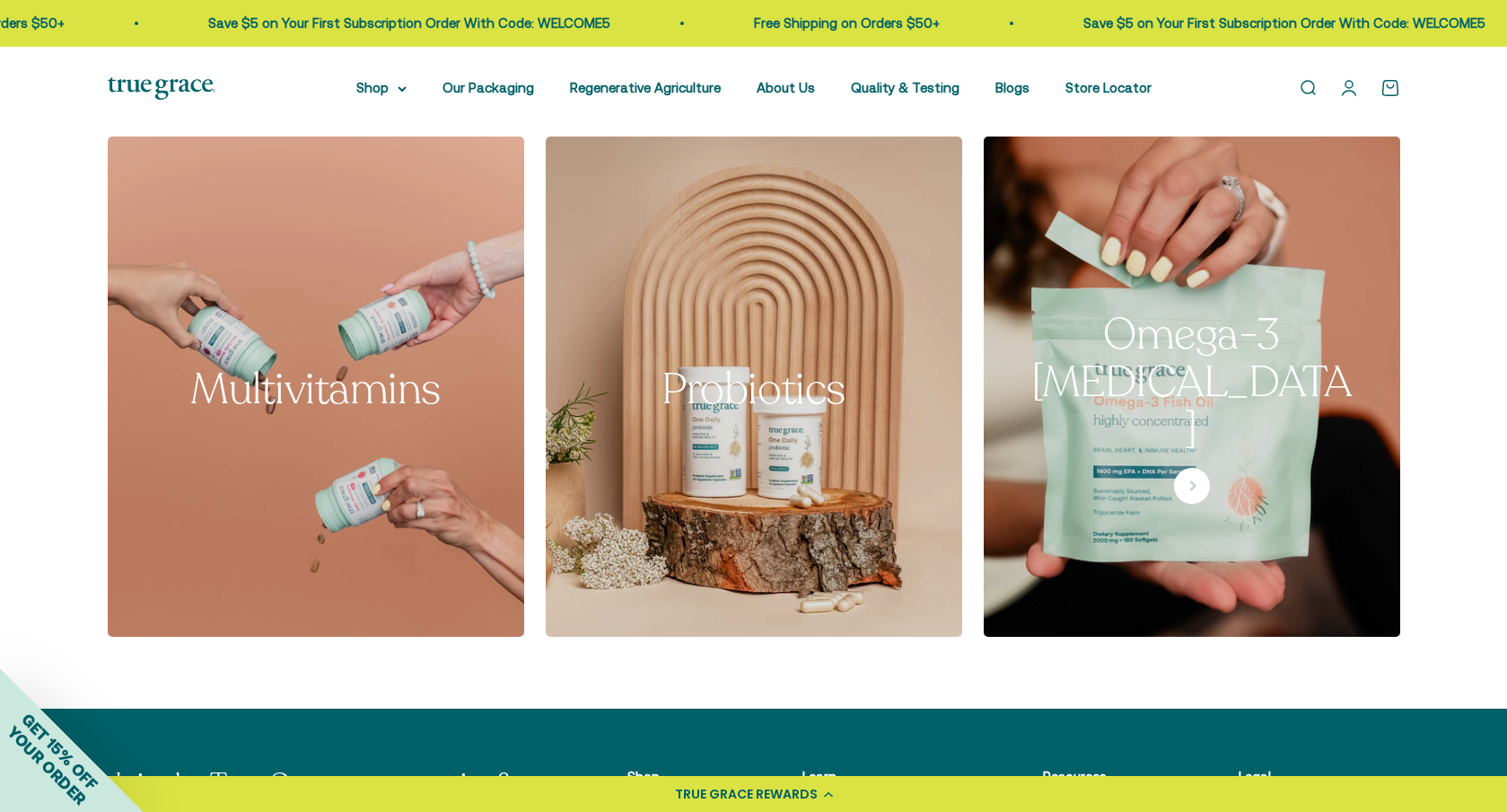
click at [1218, 422] on img at bounding box center [1192, 386] width 442 height 530
